Goal: Transaction & Acquisition: Purchase product/service

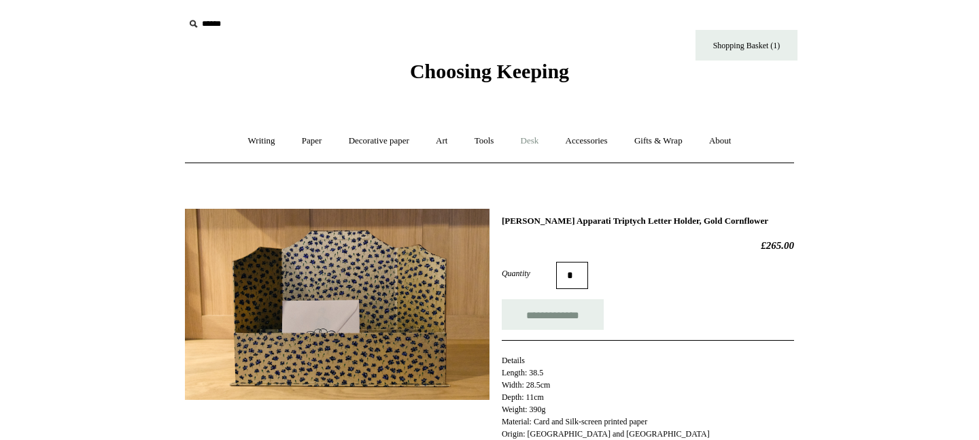
click at [531, 137] on link "Desk +" at bounding box center [529, 141] width 43 height 36
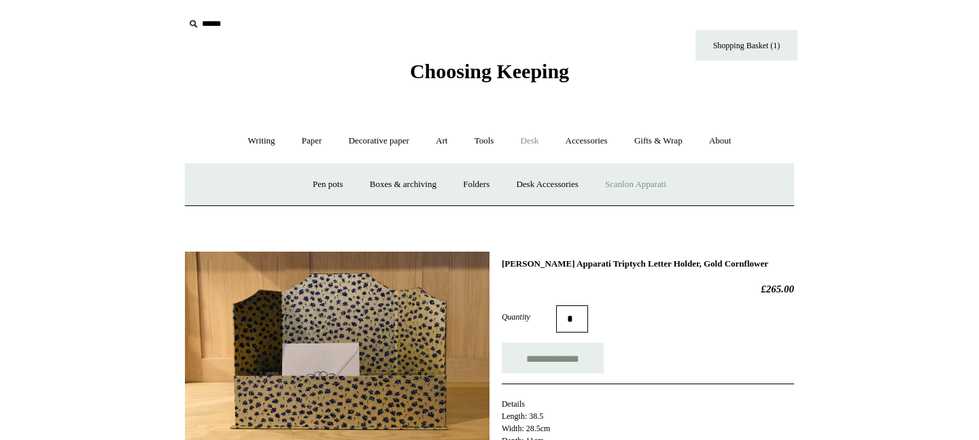
click at [632, 185] on link "Scanlon Apparati" at bounding box center [636, 185] width 86 height 36
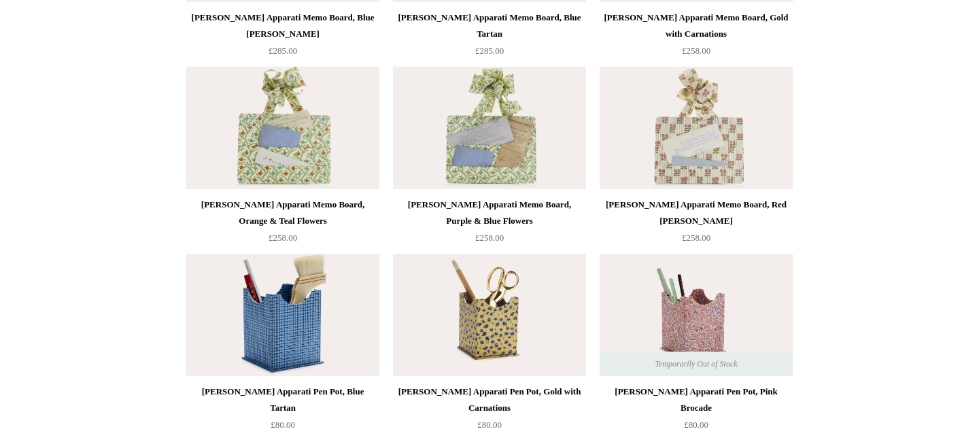
scroll to position [485, 0]
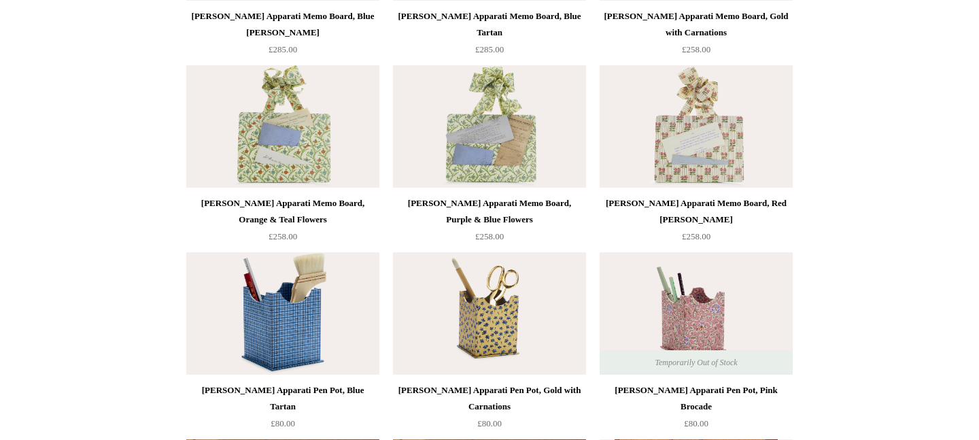
click at [258, 129] on img at bounding box center [282, 126] width 193 height 122
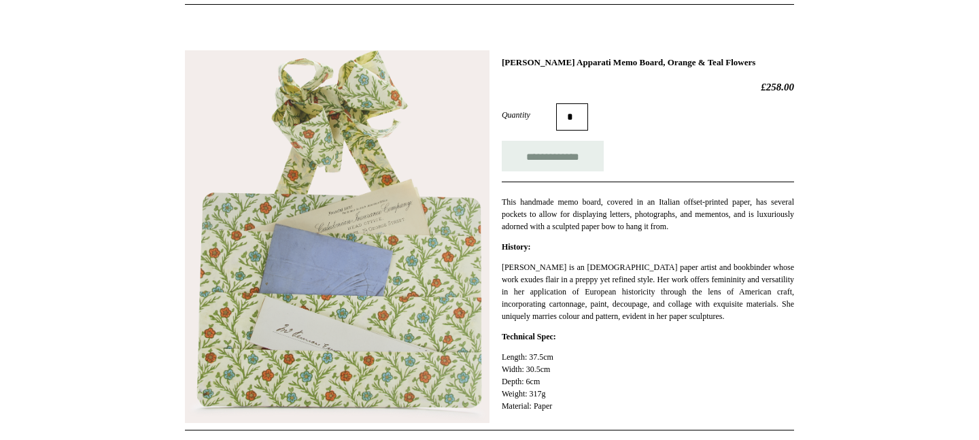
scroll to position [156, 0]
